Goal: Information Seeking & Learning: Learn about a topic

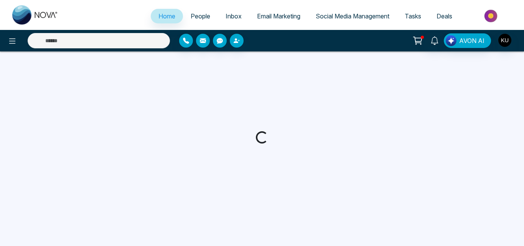
select select "*"
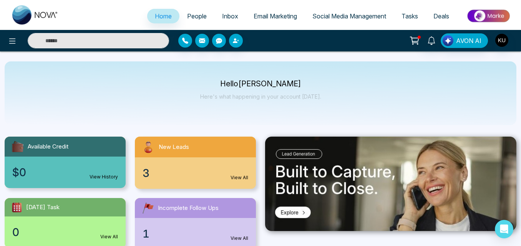
click at [480, 13] on img at bounding box center [488, 15] width 56 height 17
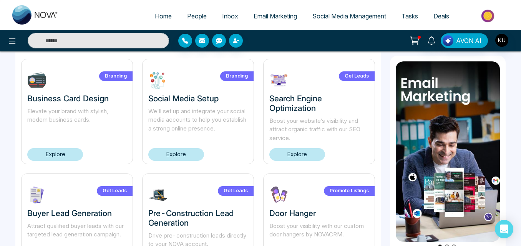
scroll to position [268, 0]
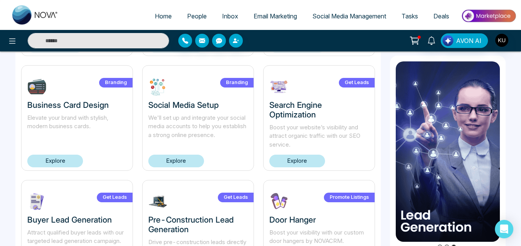
click at [177, 161] on link "Explore" at bounding box center [176, 161] width 56 height 13
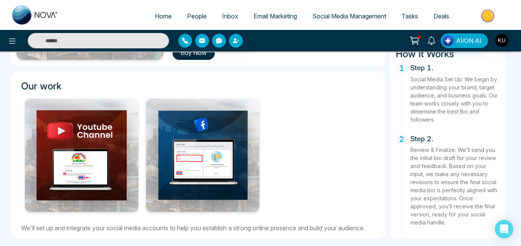
scroll to position [246, 0]
click at [158, 15] on span "Home" at bounding box center [163, 16] width 17 height 8
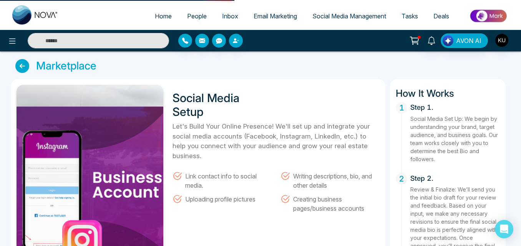
select select "*"
